Goal: Information Seeking & Learning: Learn about a topic

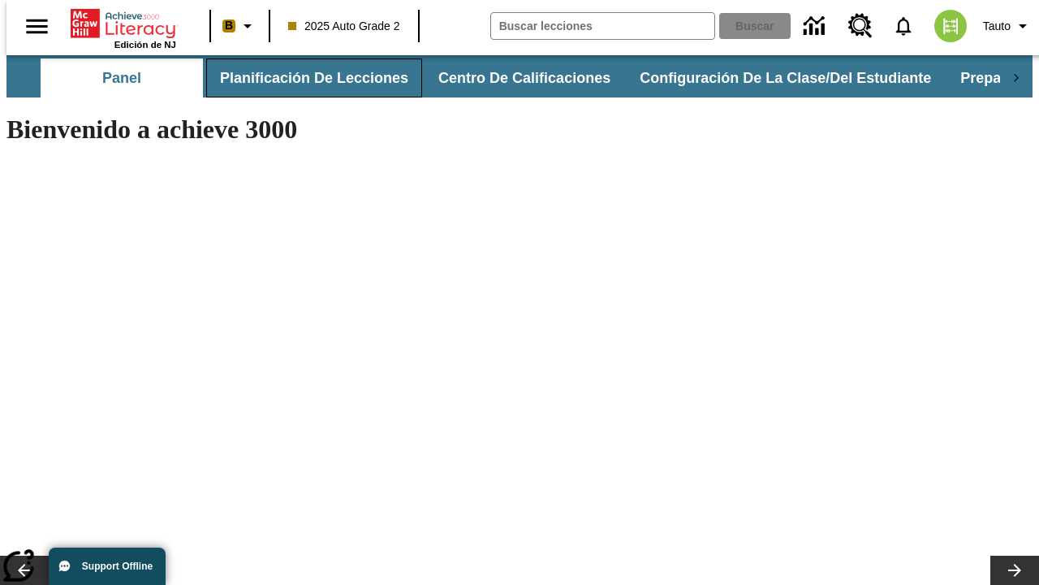
click at [305, 78] on button "Planificación de lecciones" at bounding box center [314, 77] width 216 height 39
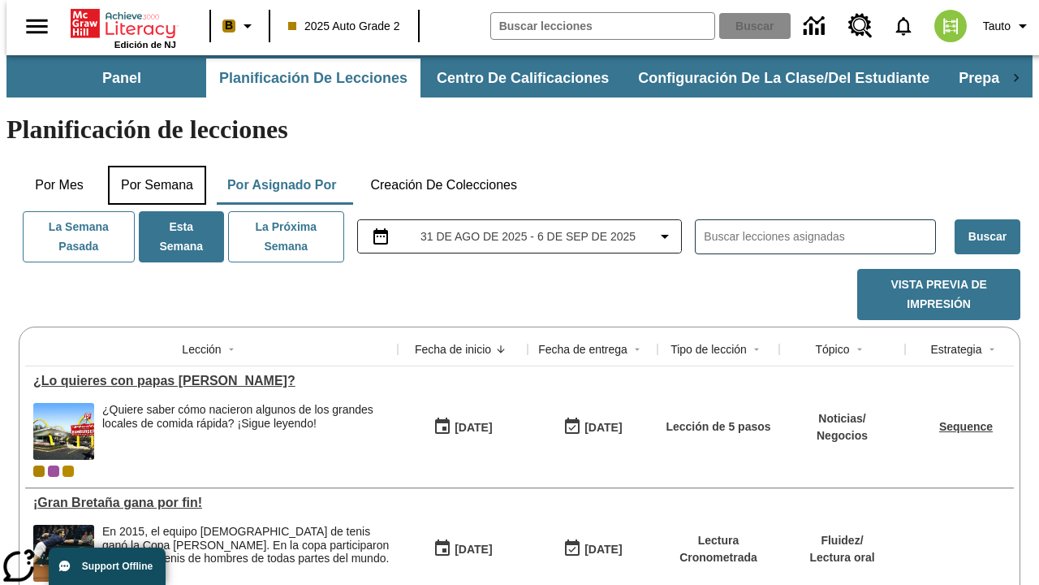
click at [152, 166] on button "Por semana" at bounding box center [157, 185] width 98 height 39
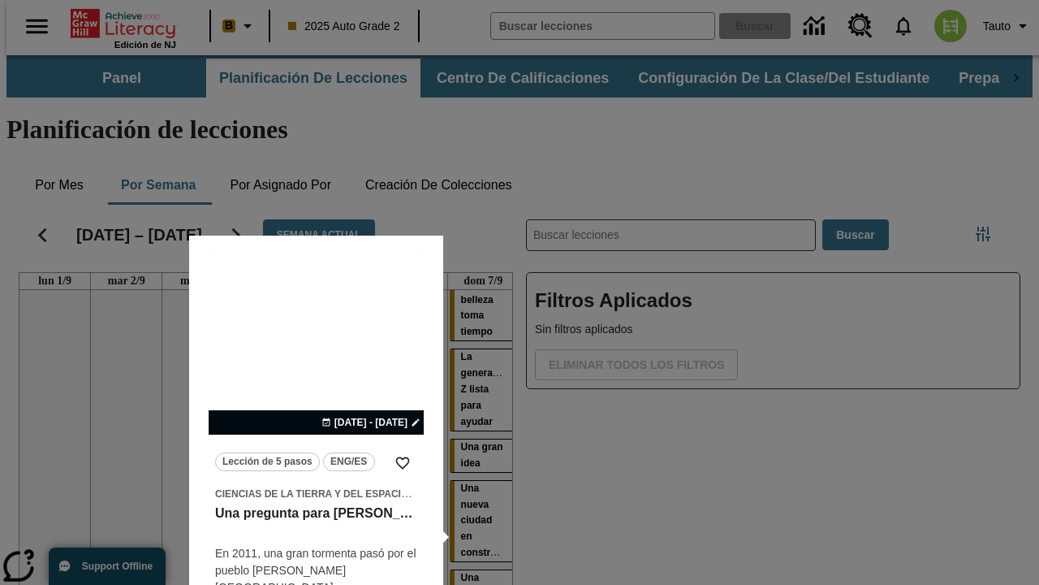
scroll to position [6, 0]
